Goal: Transaction & Acquisition: Purchase product/service

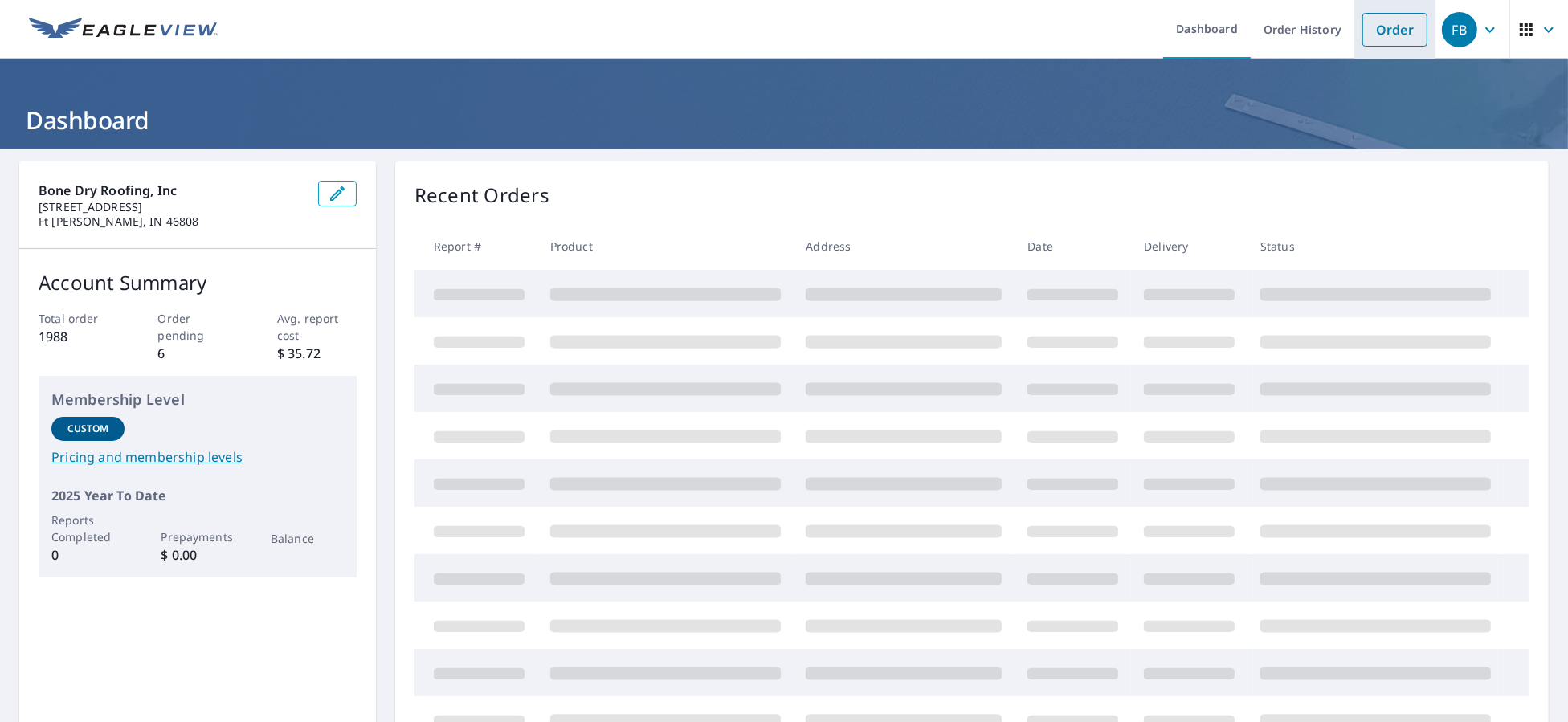
click at [1387, 35] on link "Order" at bounding box center [1394, 30] width 65 height 34
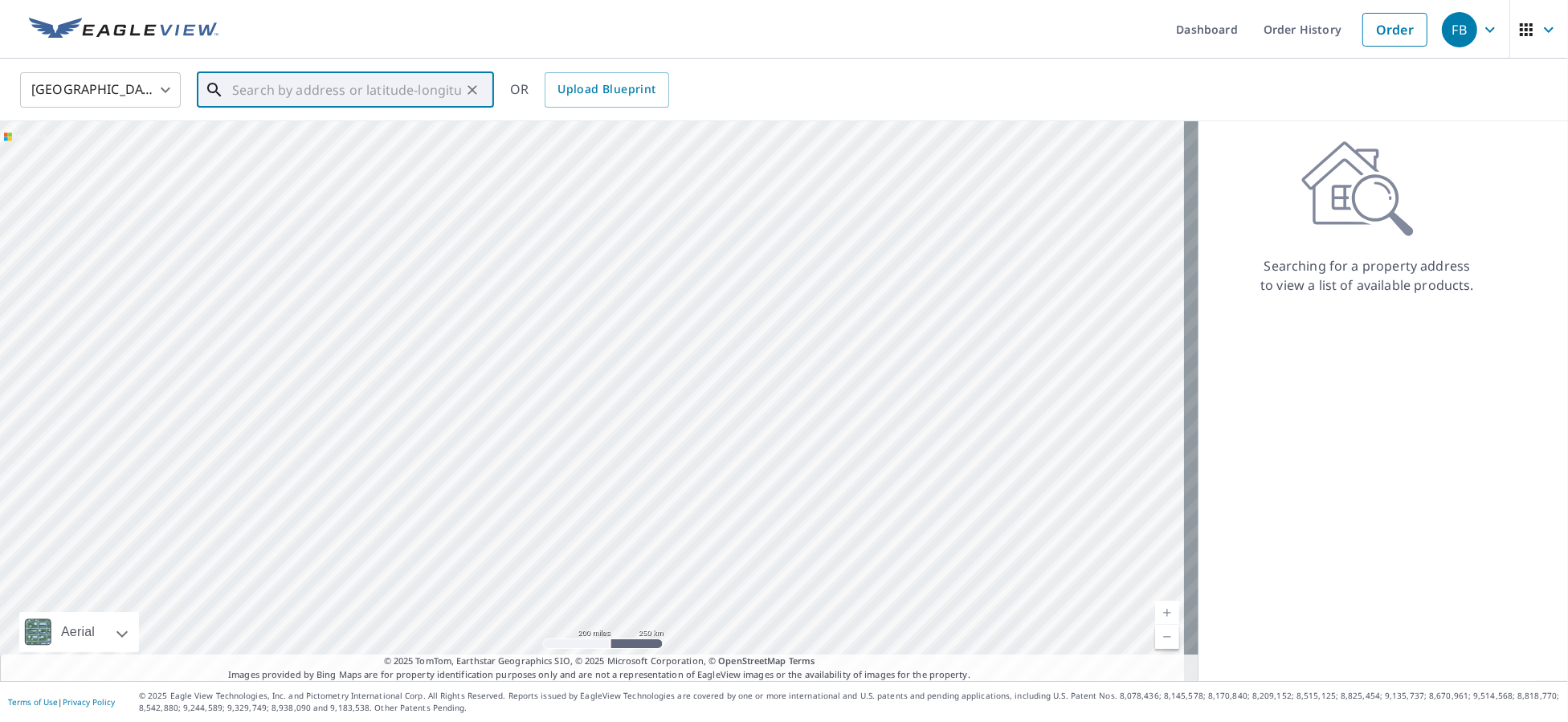
paste input "[STREET_ADDRESS][PERSON_NAME]"
click at [300, 146] on p "[GEOGRAPHIC_DATA][PERSON_NAME], IN 46818" at bounding box center [355, 162] width 253 height 33
type input "[STREET_ADDRESS][PERSON_NAME]"
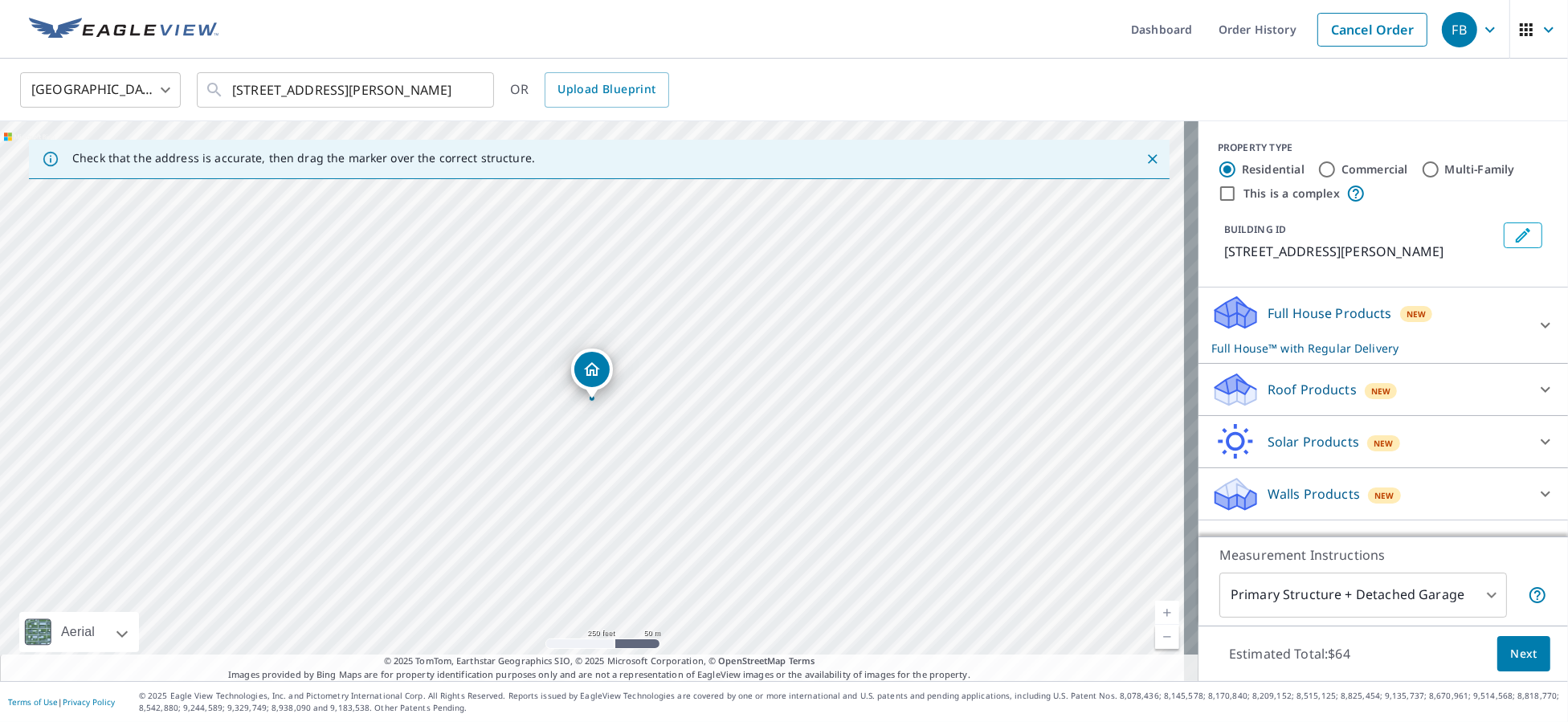
click at [1293, 408] on div "Roof Products New" at bounding box center [1368, 390] width 315 height 37
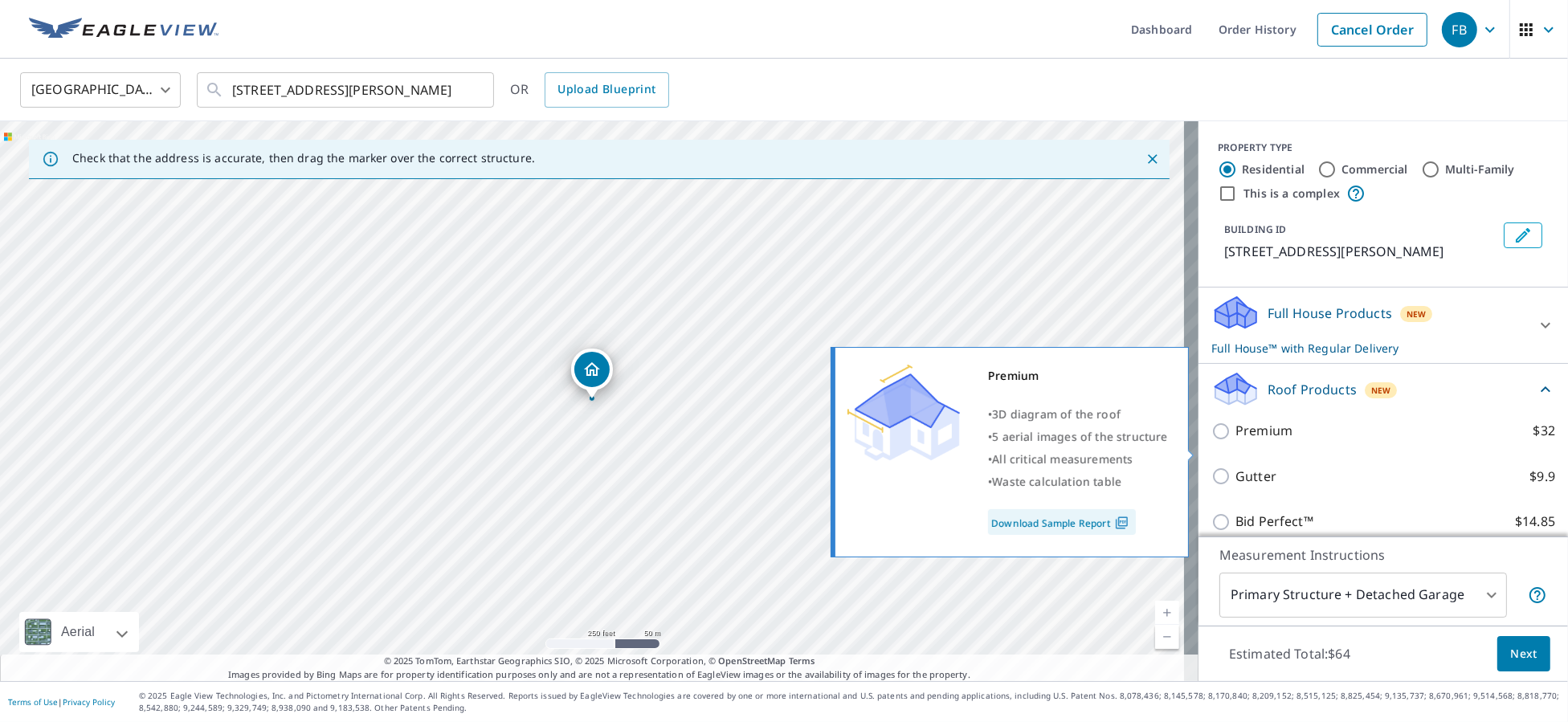
click at [1266, 441] on p "Premium" at bounding box center [1264, 430] width 57 height 20
click at [1235, 441] on input "Premium $32" at bounding box center [1223, 431] width 24 height 20
checkbox input "true"
checkbox input "false"
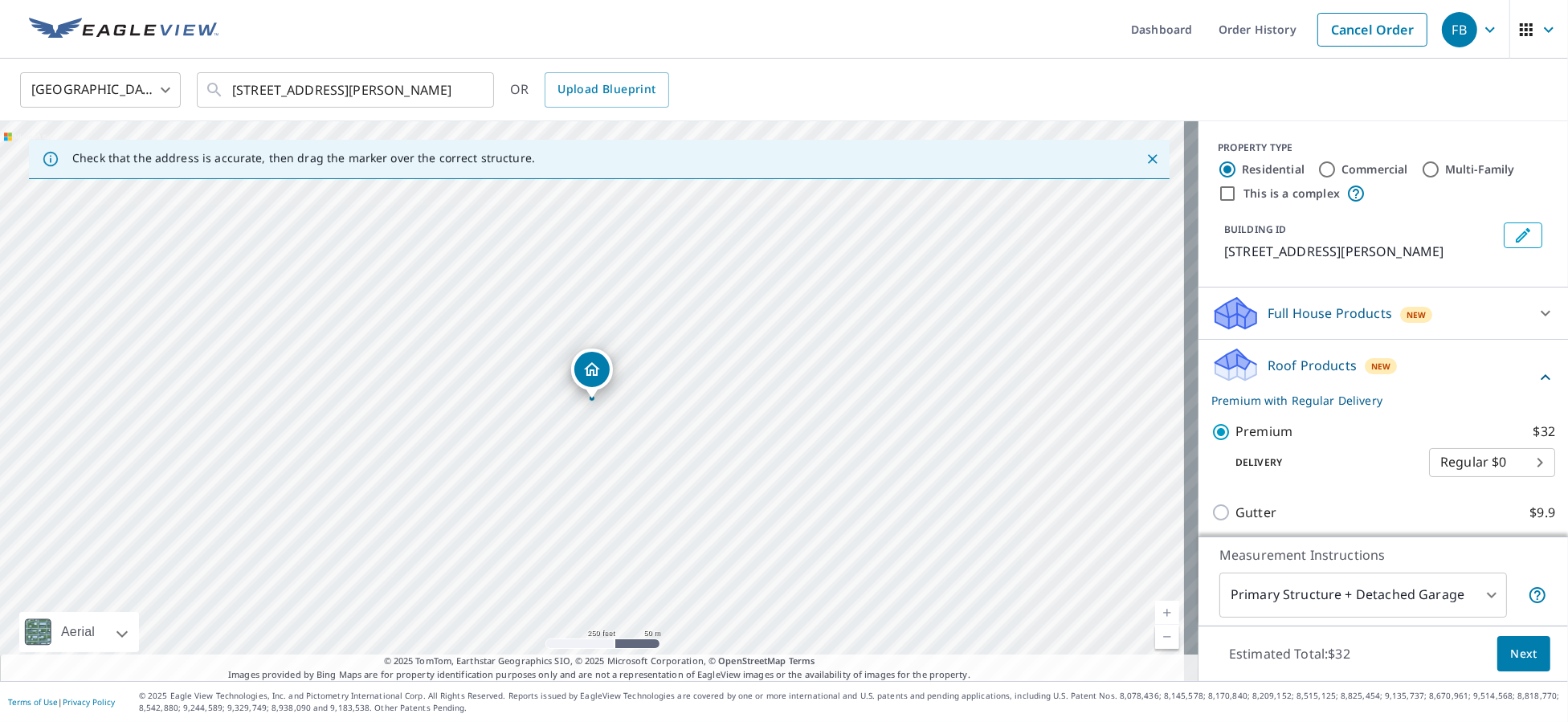
click at [1523, 657] on button "Next" at bounding box center [1524, 654] width 53 height 36
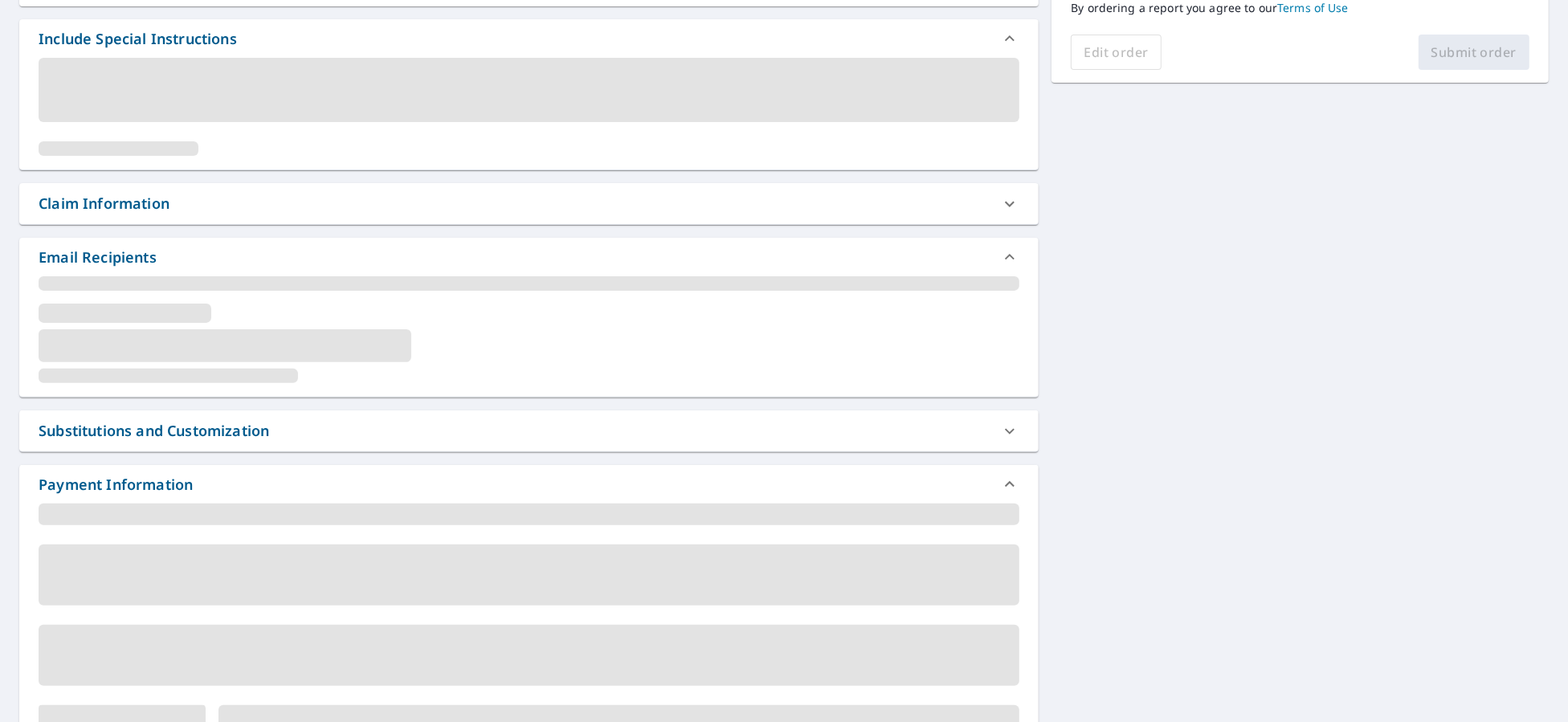
scroll to position [287, 0]
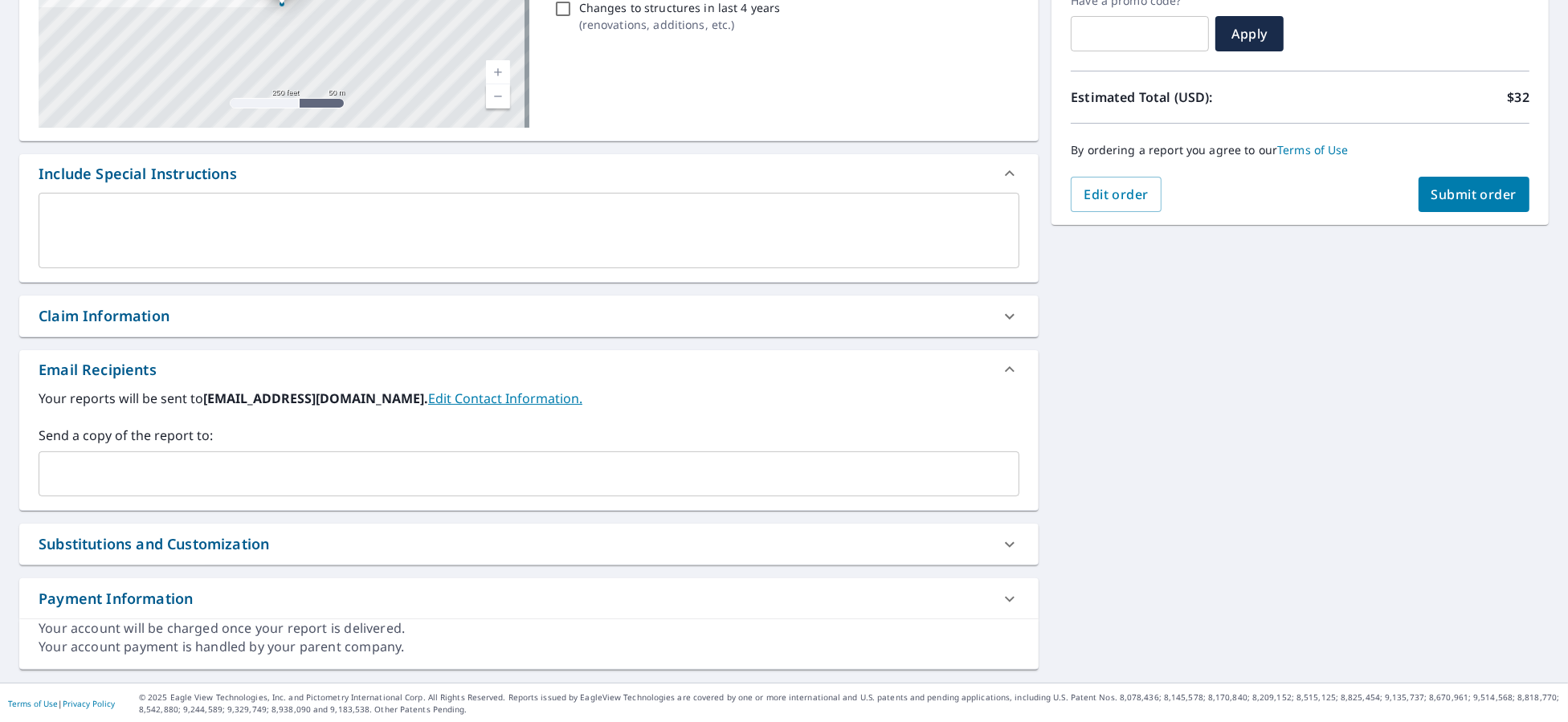
click at [128, 466] on input "text" at bounding box center [516, 473] width 942 height 31
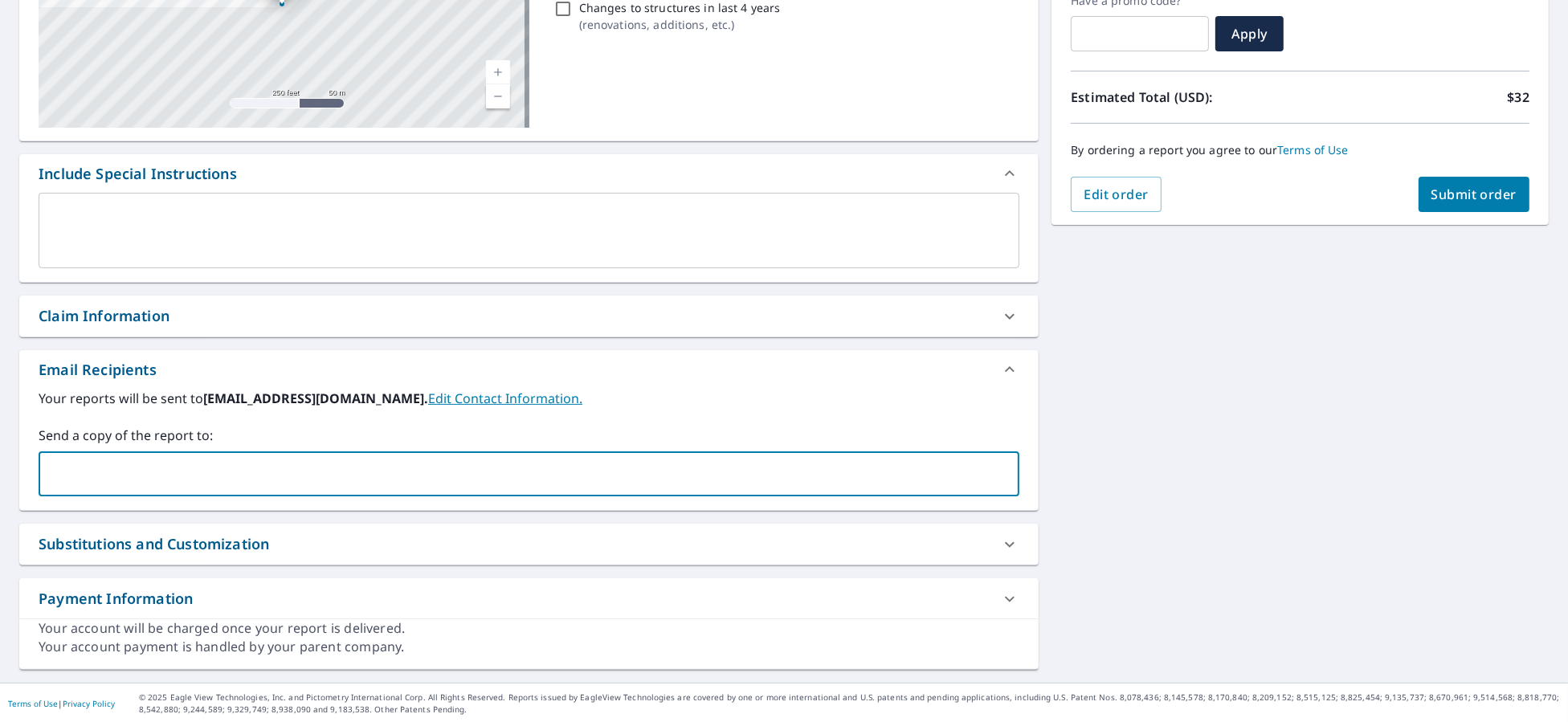
type input "[PERSON_NAME][EMAIL_ADDRESS][PERSON_NAME][DOMAIN_NAME]"
checkbox input "true"
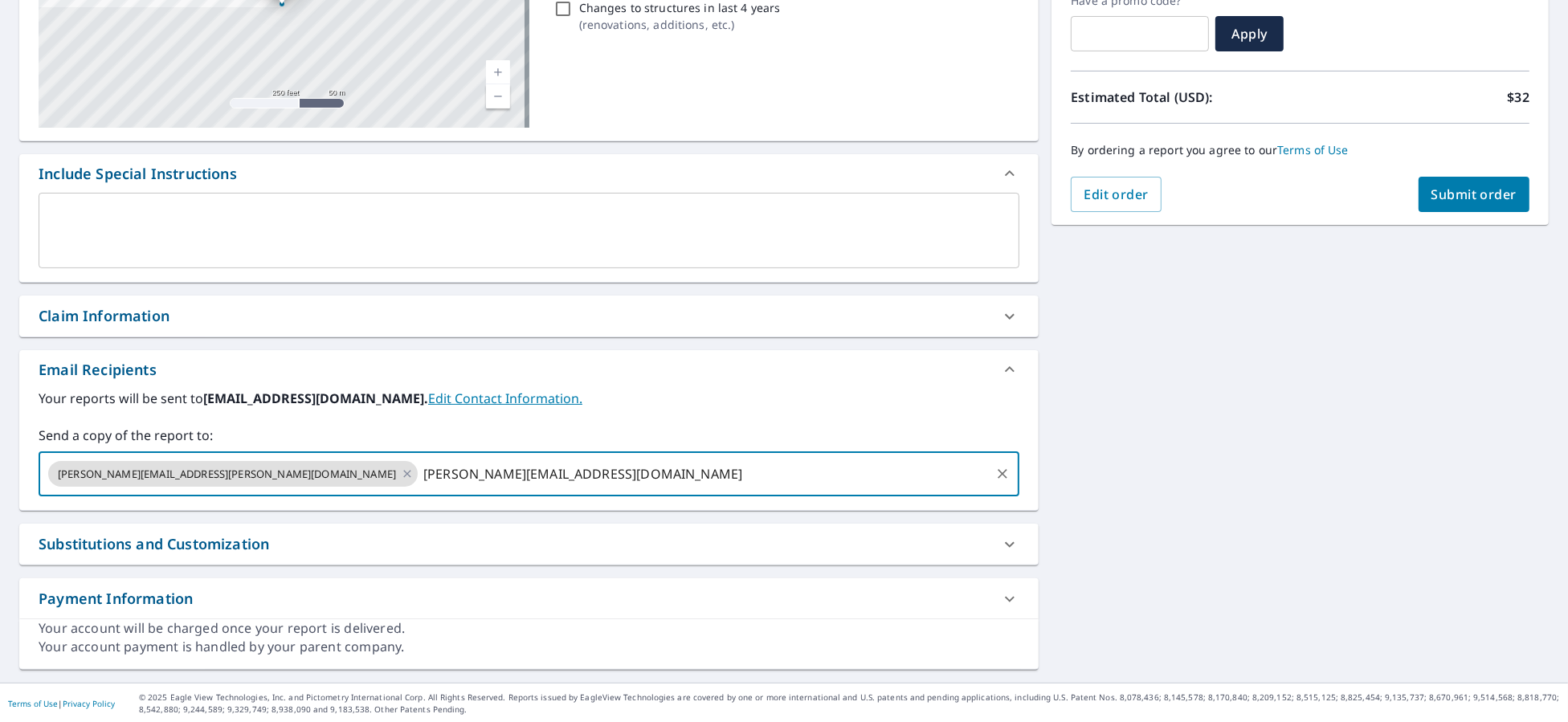
type input "[PERSON_NAME][EMAIL_ADDRESS][DOMAIN_NAME]"
click at [1443, 181] on button "Submit order" at bounding box center [1473, 194] width 112 height 36
checkbox input "true"
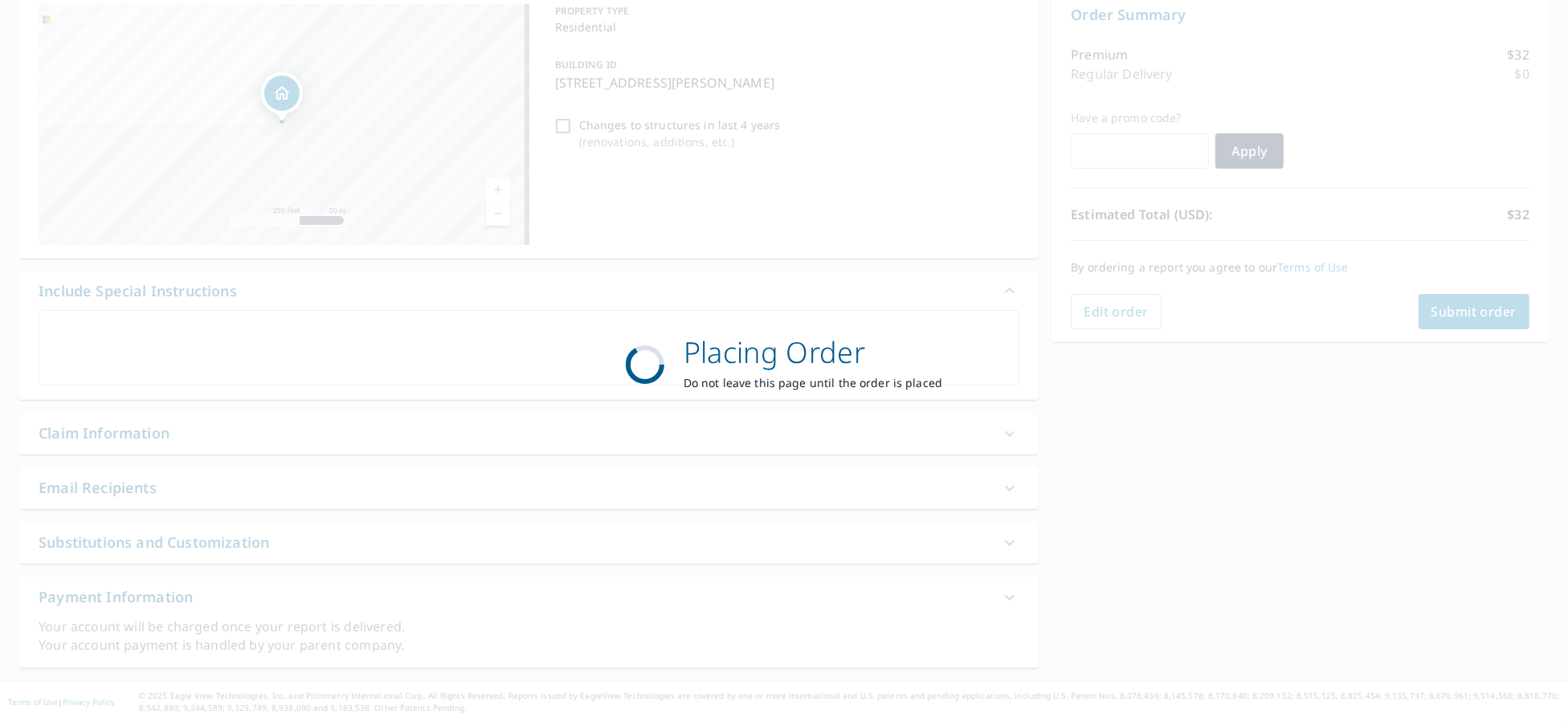
scroll to position [170, 0]
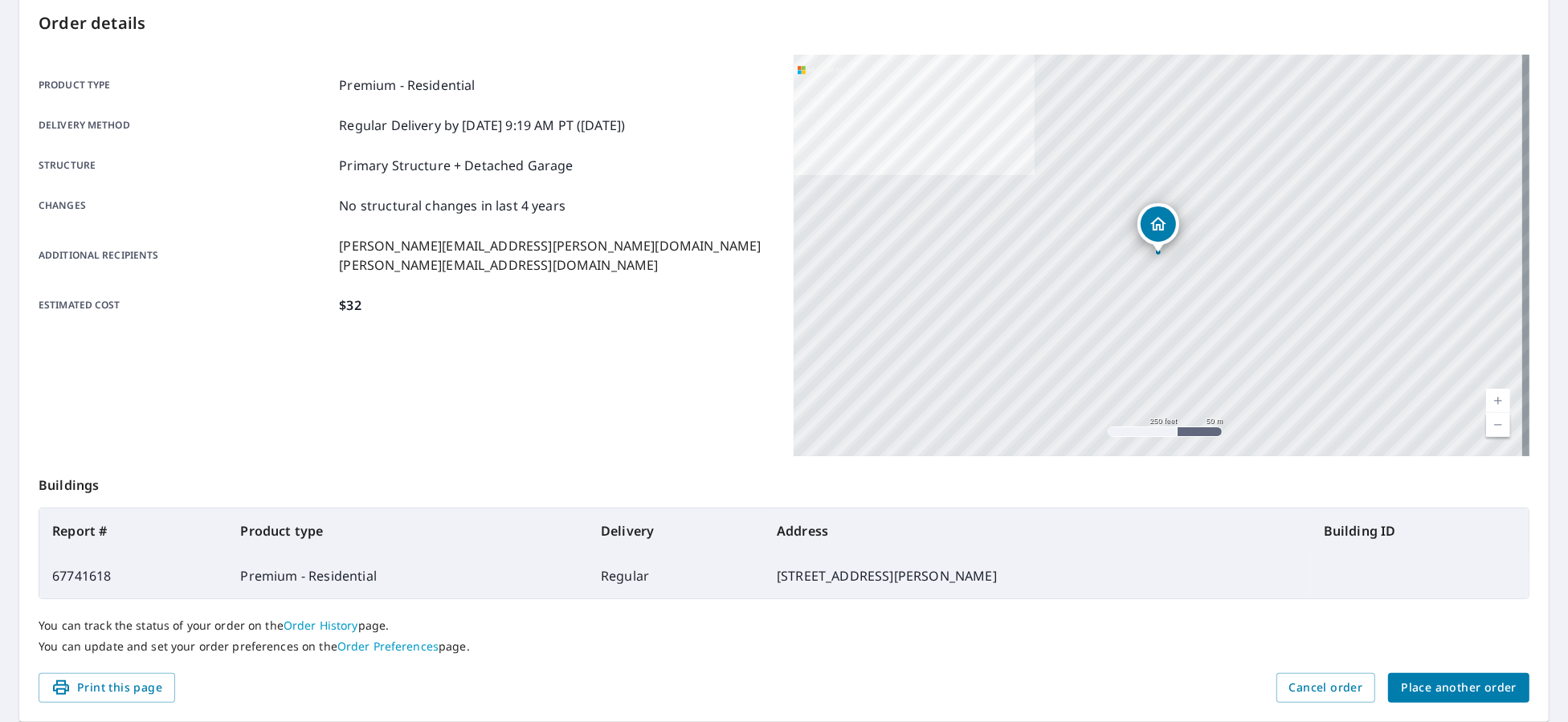
click at [1490, 687] on span "Place another order" at bounding box center [1457, 687] width 115 height 20
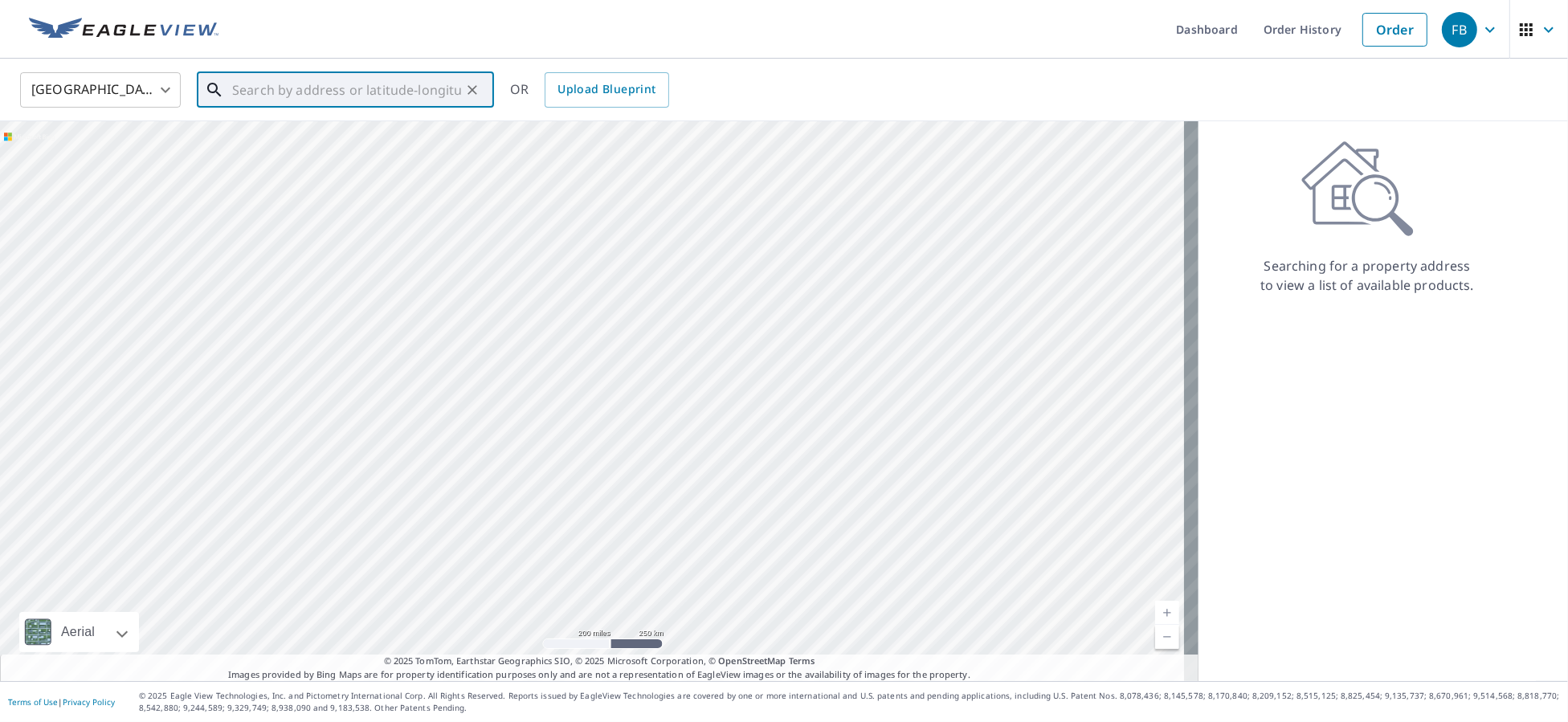
paste input "[STREET_ADDRESS][PERSON_NAME][PERSON_NAME]"
click at [386, 127] on span "[STREET_ADDRESS][PERSON_NAME]" at bounding box center [355, 137] width 253 height 20
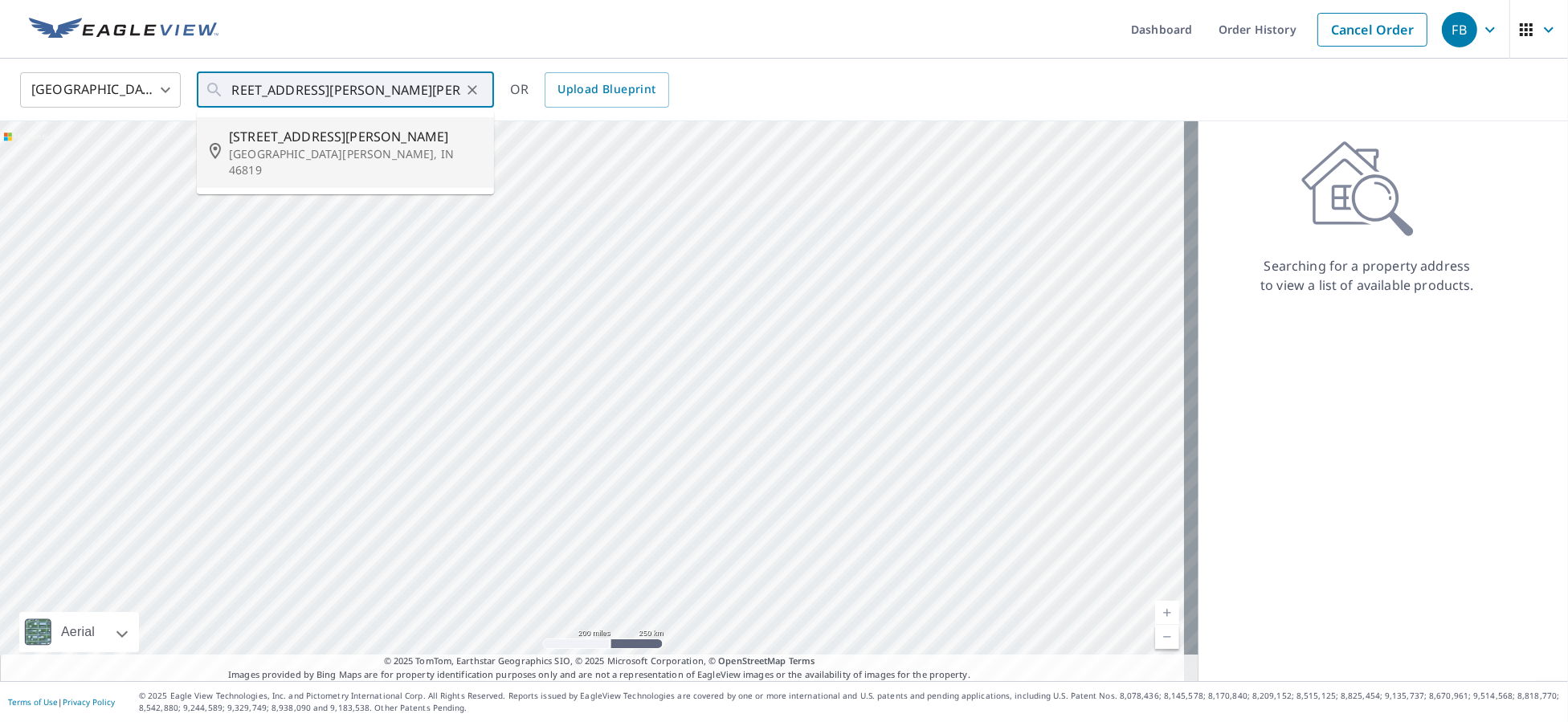
type input "[STREET_ADDRESS][PERSON_NAME][PERSON_NAME]"
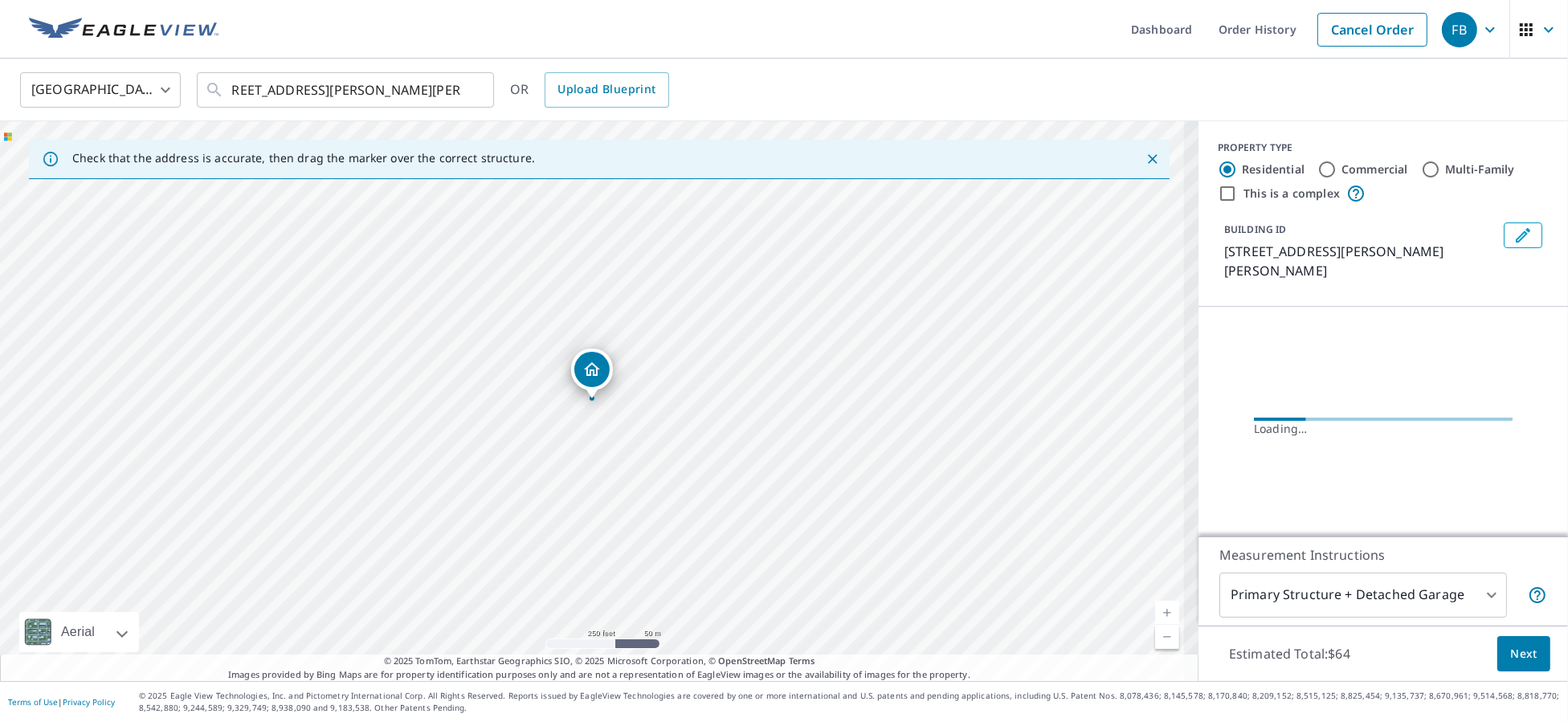
scroll to position [0, 0]
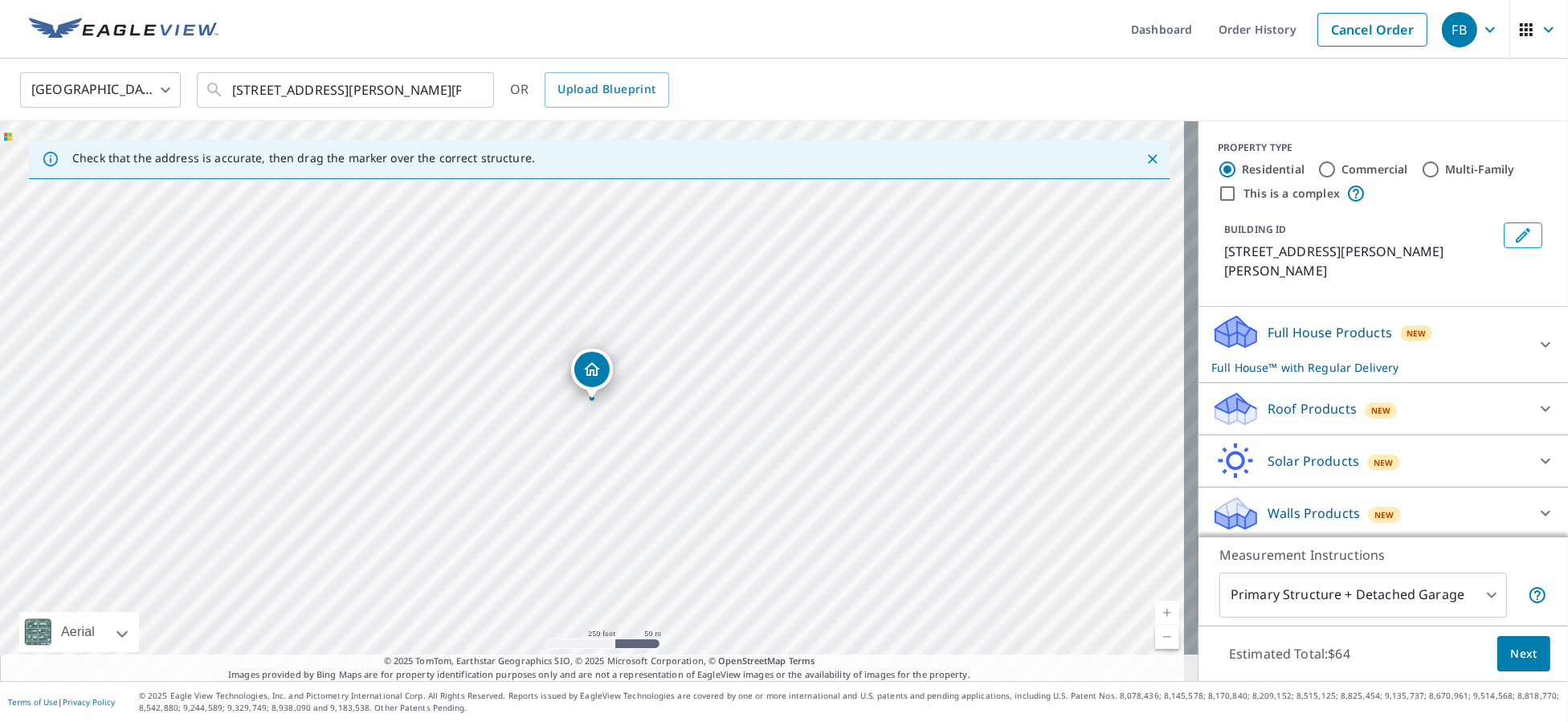
click at [1292, 398] on p "Roof Products" at bounding box center [1311, 408] width 89 height 20
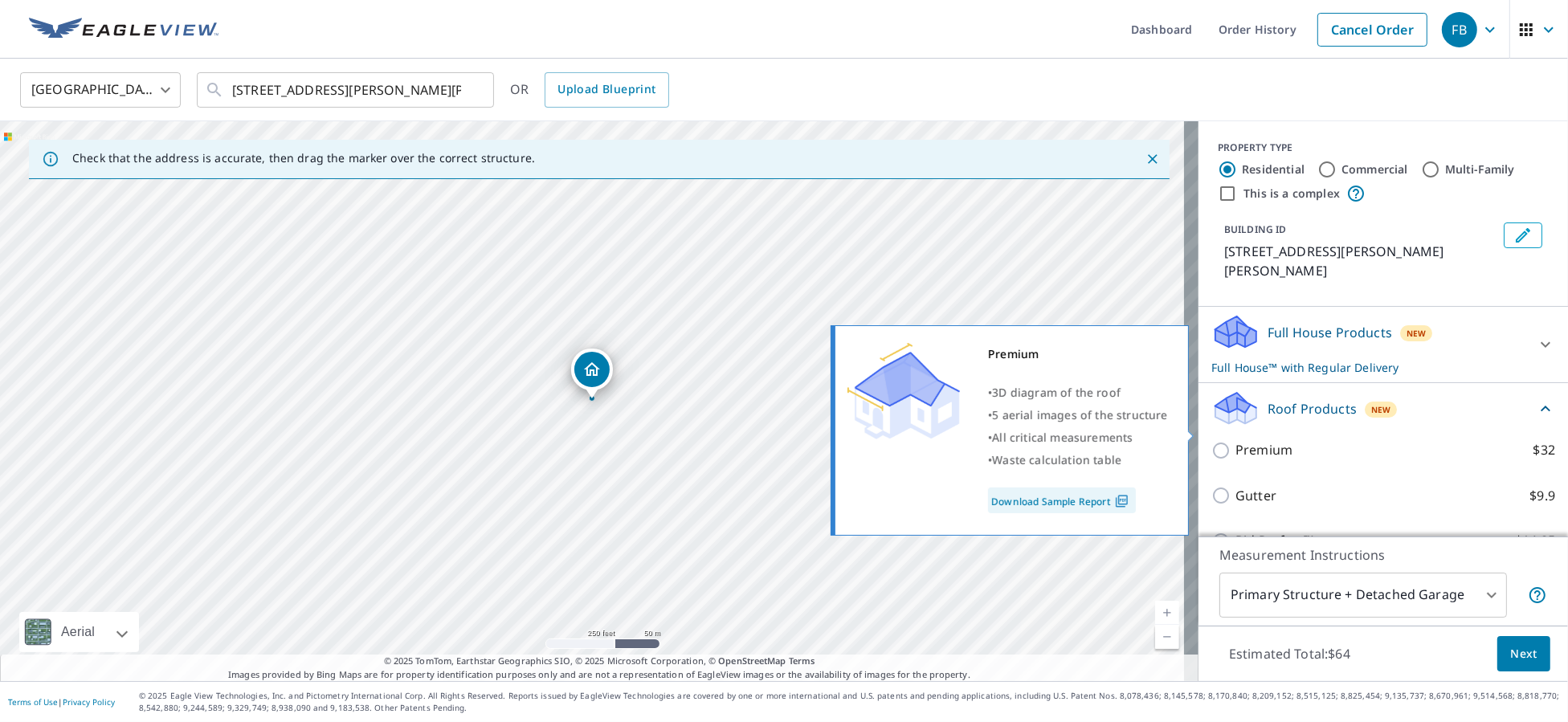
drag, startPoint x: 1243, startPoint y: 429, endPoint x: 1253, endPoint y: 438, distance: 13.5
click at [1244, 440] on p "Premium" at bounding box center [1264, 450] width 57 height 20
click at [1235, 441] on input "Premium $32" at bounding box center [1223, 451] width 24 height 20
checkbox input "true"
checkbox input "false"
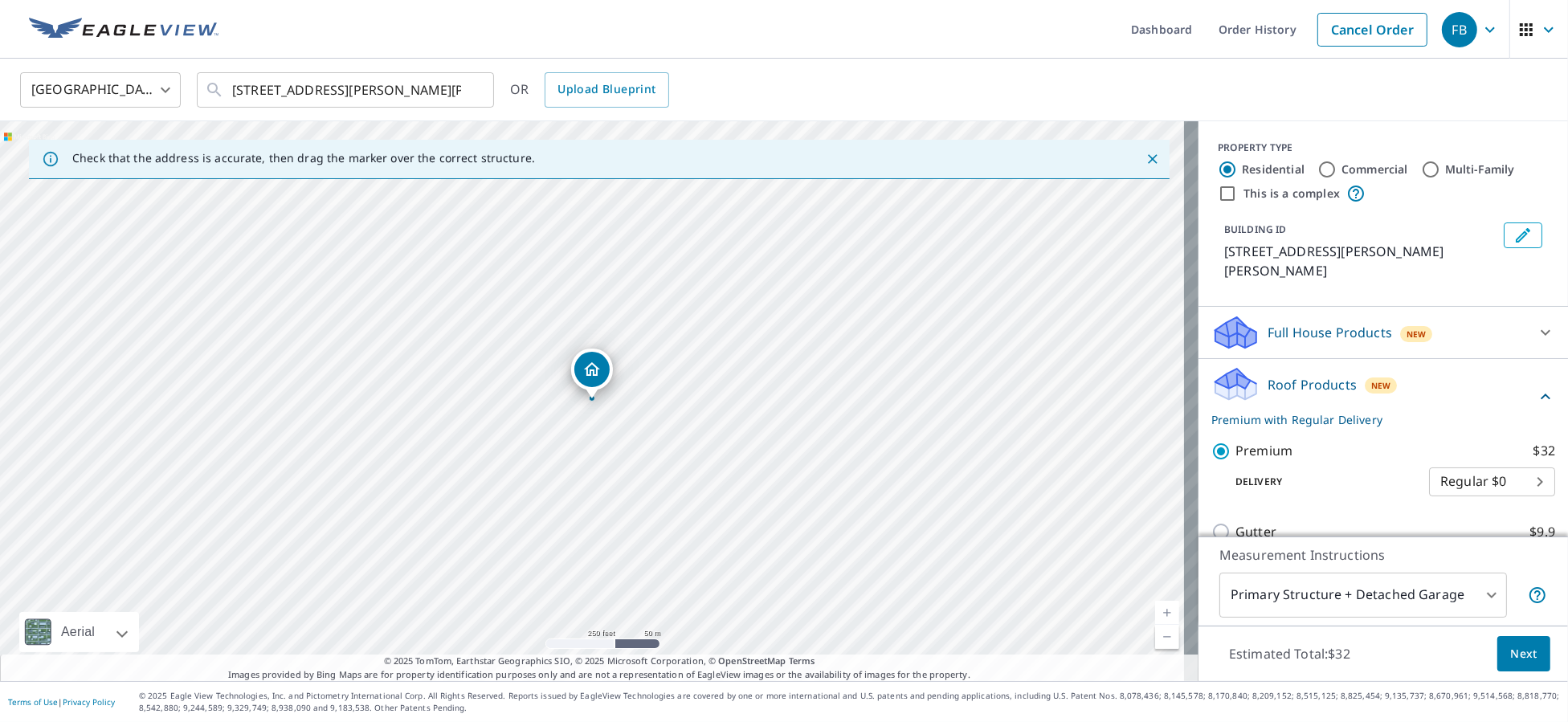
click at [1511, 664] on button "Next" at bounding box center [1524, 654] width 53 height 36
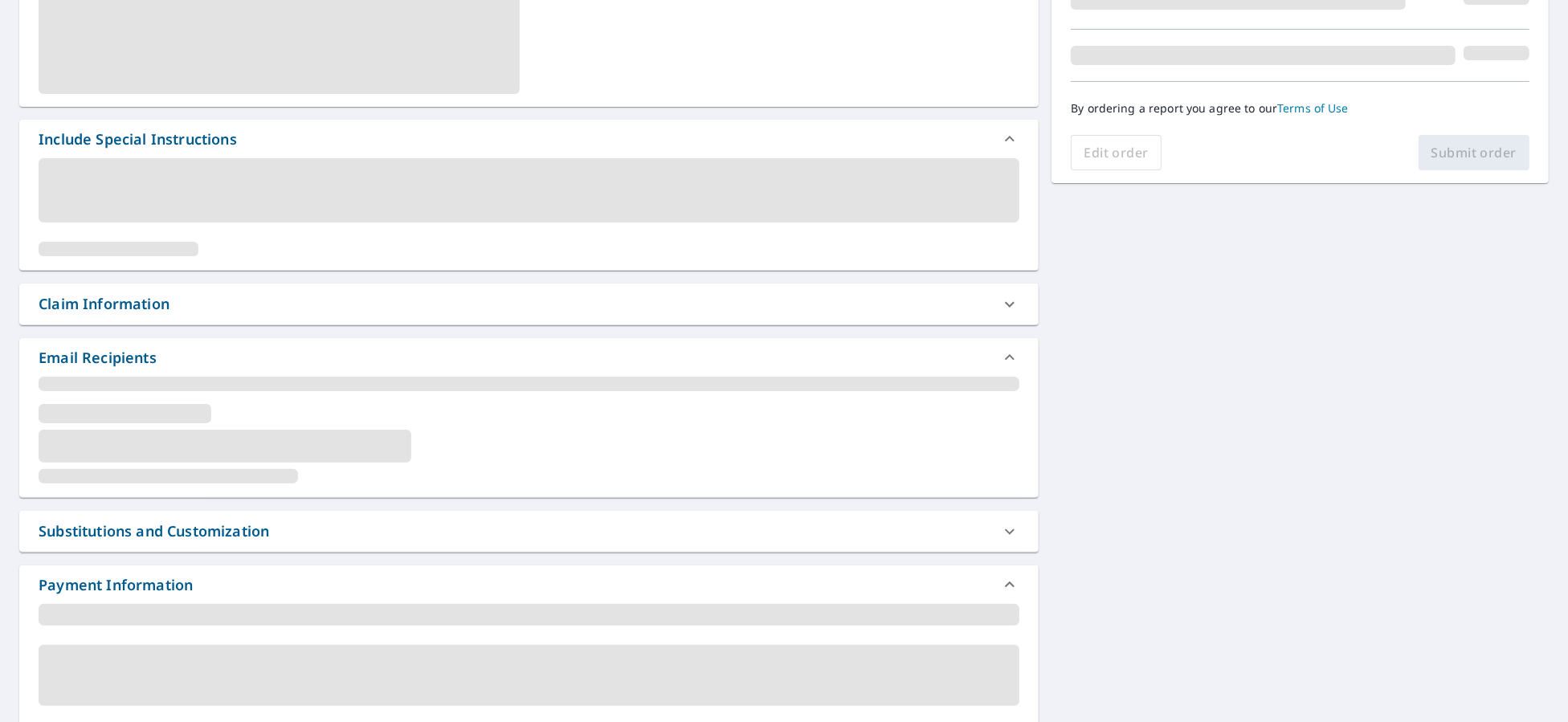
scroll to position [287, 0]
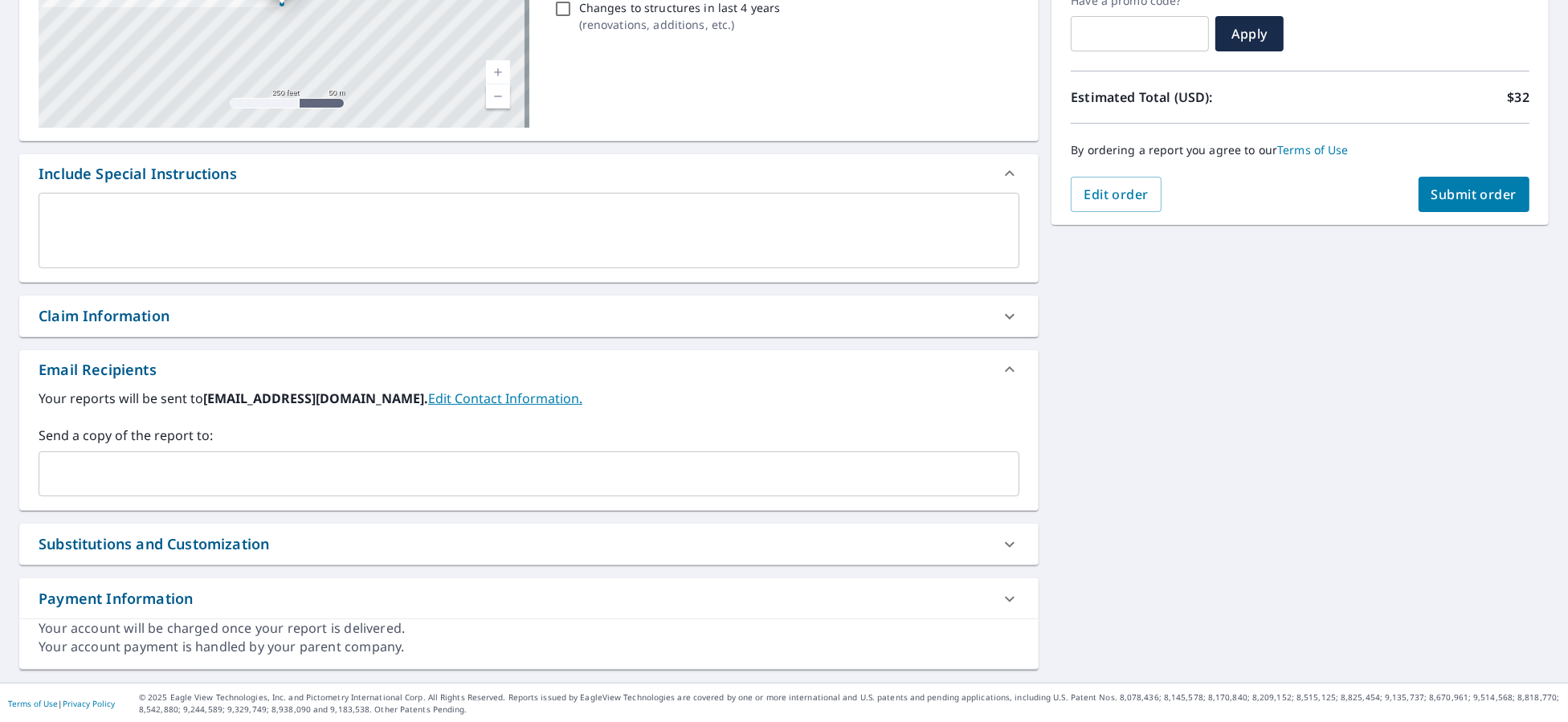
click at [109, 454] on div "​" at bounding box center [529, 473] width 981 height 45
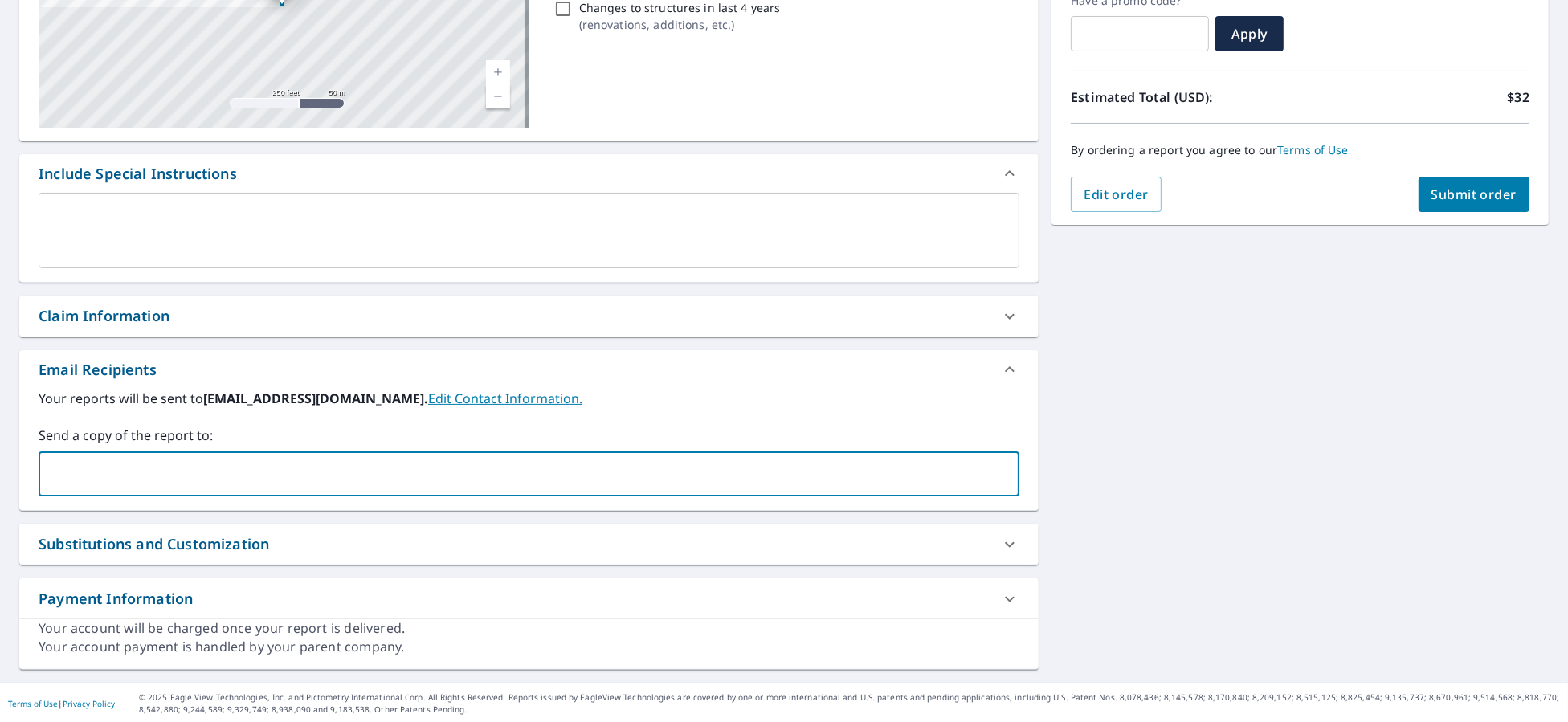
click at [131, 483] on input "text" at bounding box center [516, 473] width 942 height 31
type input "[PERSON_NAME][EMAIL_ADDRESS][PERSON_NAME][DOMAIN_NAME]"
checkbox input "true"
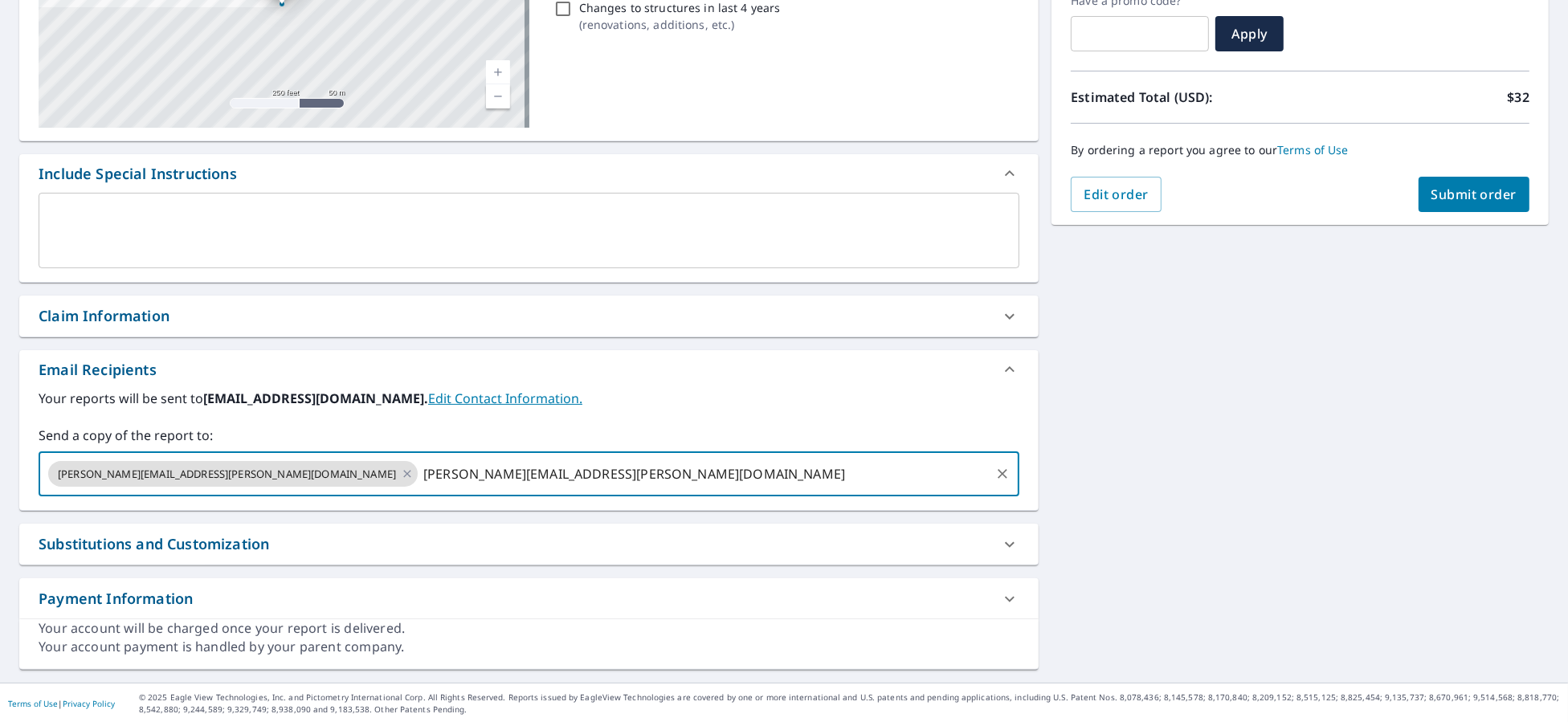
type input "[PERSON_NAME][EMAIL_ADDRESS][PERSON_NAME][DOMAIN_NAME]"
click at [1480, 178] on button "Submit order" at bounding box center [1473, 194] width 112 height 36
checkbox input "true"
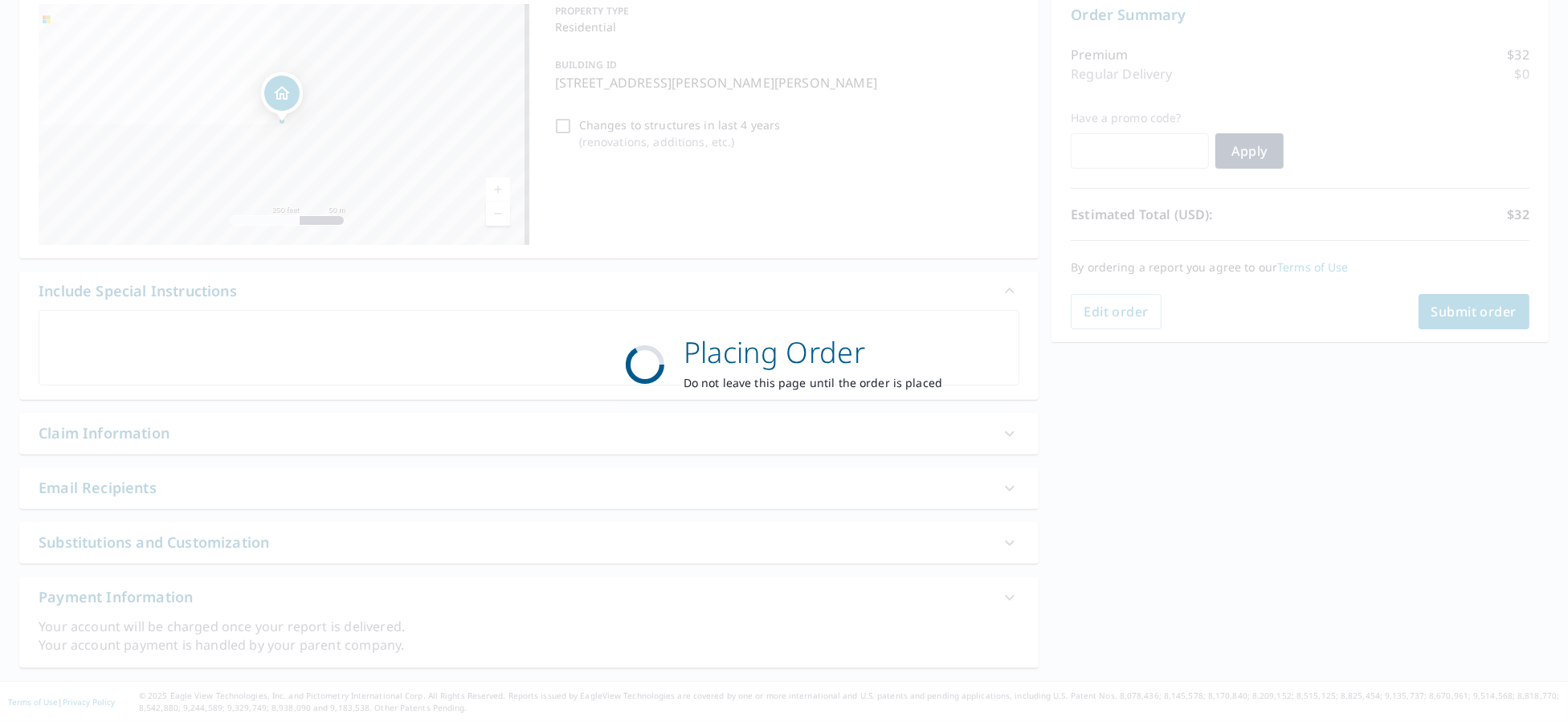
scroll to position [170, 0]
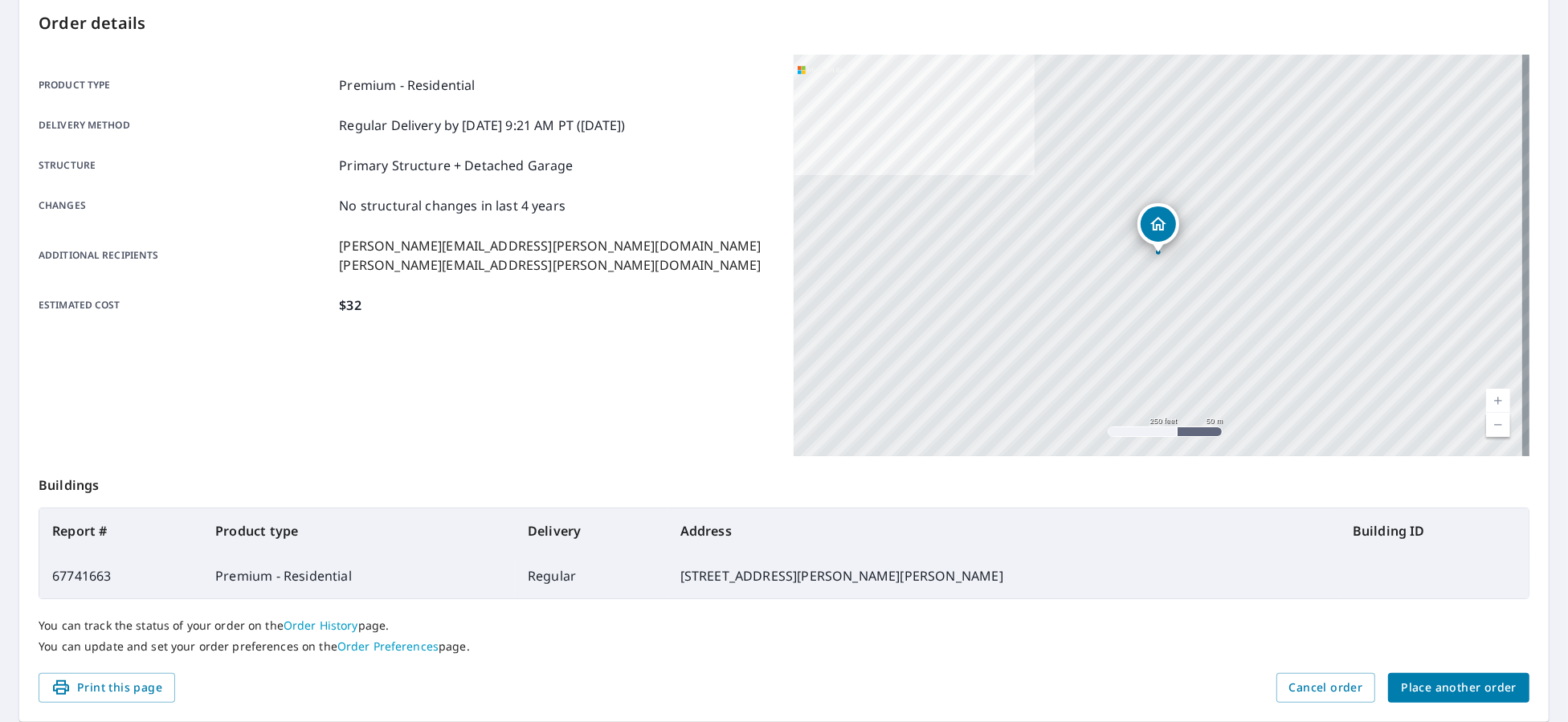
drag, startPoint x: 1399, startPoint y: 390, endPoint x: 699, endPoint y: 338, distance: 701.9
click at [699, 338] on div "Product type Premium - Residential Delivery method Regular Delivery by [DATE] 9…" at bounding box center [406, 254] width 735 height 401
